Goal: Check status: Check status

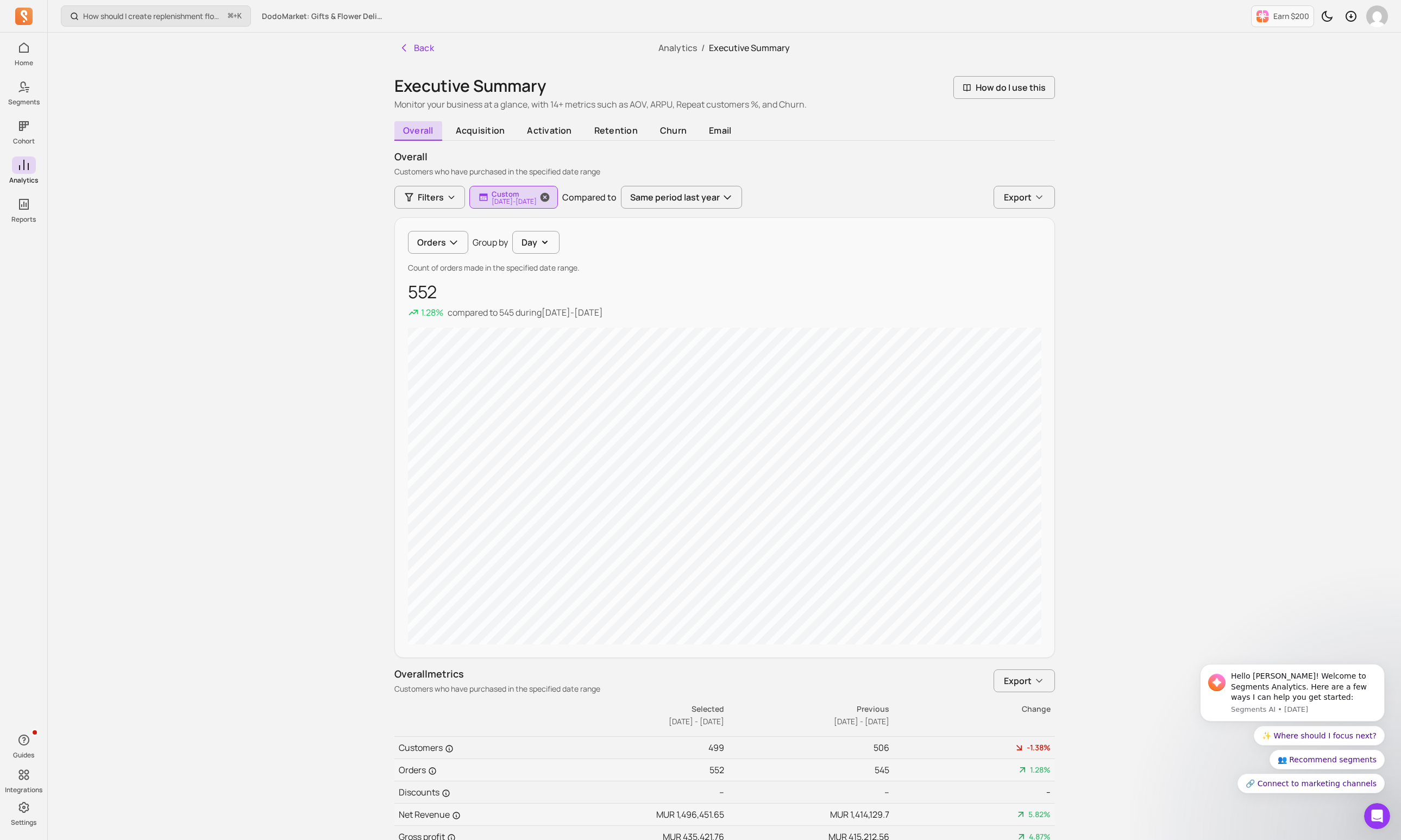
click at [551, 207] on button "Custom [DATE] - [DATE]" at bounding box center [514, 198] width 89 height 23
click at [547, 235] on button "Custom" at bounding box center [548, 229] width 145 height 22
click at [535, 278] on span "last 30 days" at bounding box center [524, 274] width 49 height 11
type input "[DATE]"
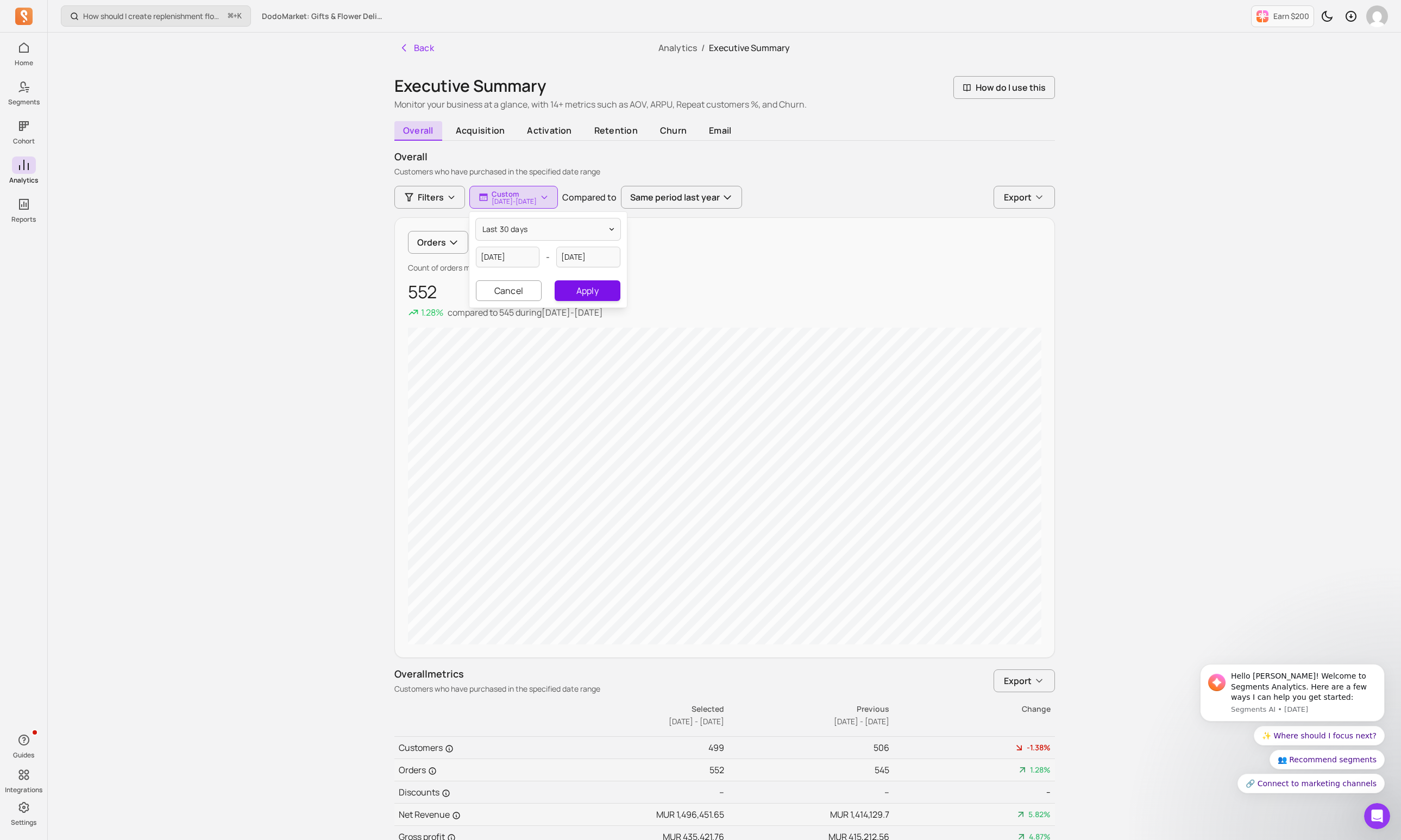
click at [586, 292] on button "Apply" at bounding box center [587, 291] width 65 height 21
click at [537, 202] on p "[DATE] - [DATE]" at bounding box center [514, 201] width 45 height 7
select select "2025"
select select "September"
click at [514, 253] on input "[DATE]" at bounding box center [508, 257] width 64 height 21
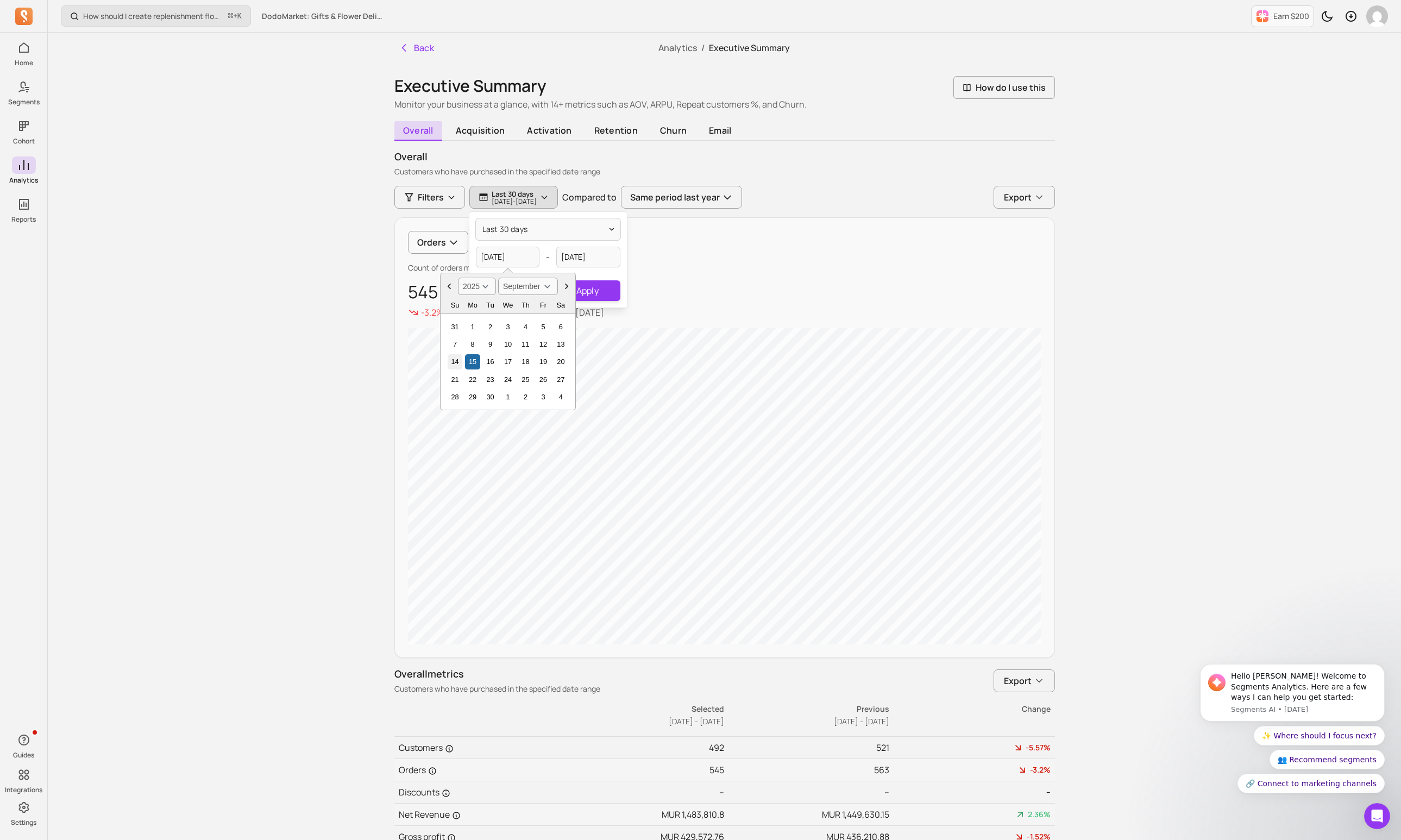
click at [458, 362] on div "14" at bounding box center [455, 362] width 15 height 15
type input "[DATE]"
click at [601, 260] on input "[DATE]" at bounding box center [588, 257] width 64 height 21
select select "2025"
select select "October"
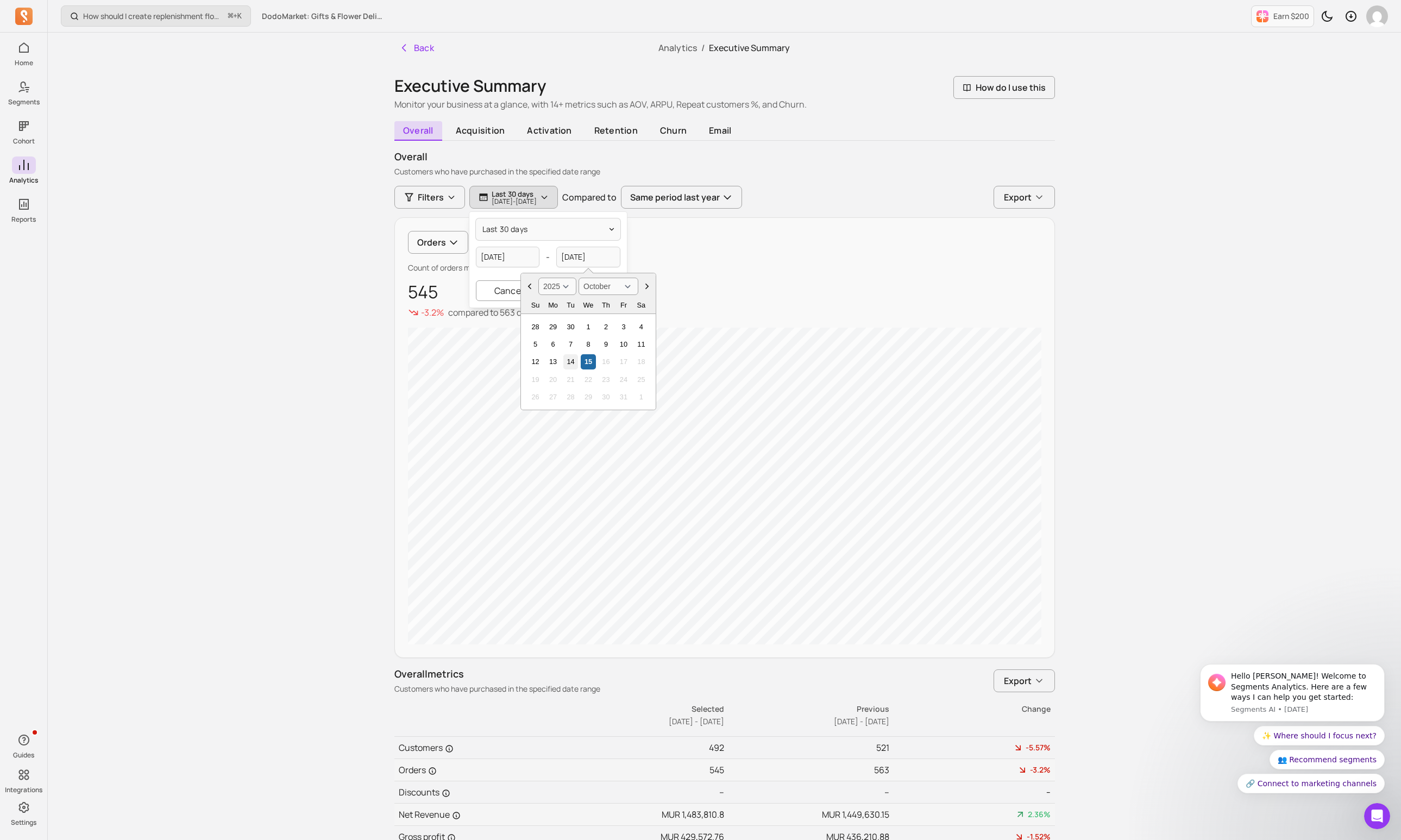
click at [571, 357] on div "14" at bounding box center [570, 362] width 15 height 15
type input "[DATE]"
click at [587, 293] on button "Apply" at bounding box center [587, 291] width 65 height 21
